Goal: Task Accomplishment & Management: Manage account settings

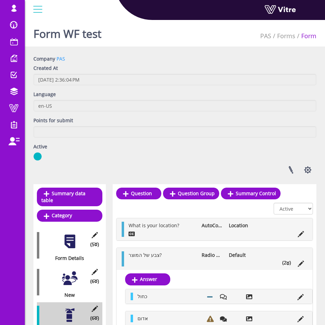
scroll to position [107, 0]
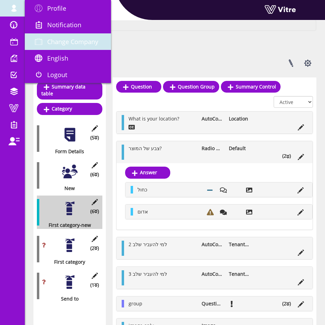
click at [72, 34] on link "Change Company" at bounding box center [68, 41] width 86 height 17
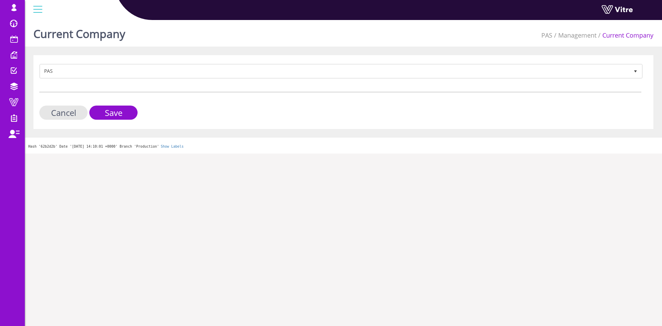
click at [231, 91] on div at bounding box center [340, 91] width 602 height 1
click at [241, 80] on form "PAS 88 Cancel Save" at bounding box center [340, 92] width 602 height 56
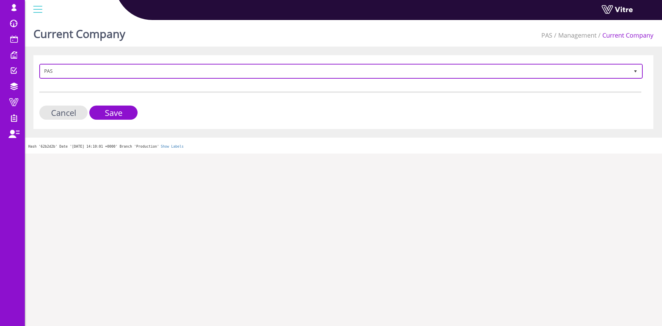
click at [245, 74] on span "PAS" at bounding box center [334, 71] width 589 height 12
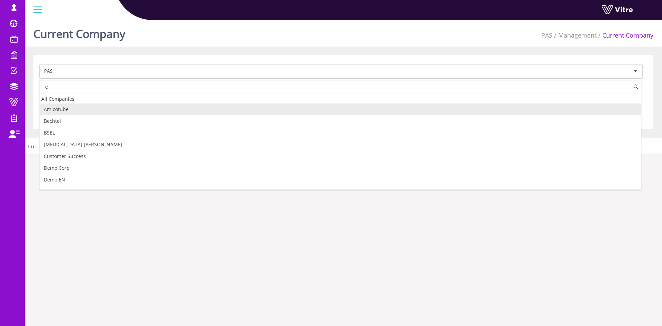
type input "e"
